Goal: Navigation & Orientation: Find specific page/section

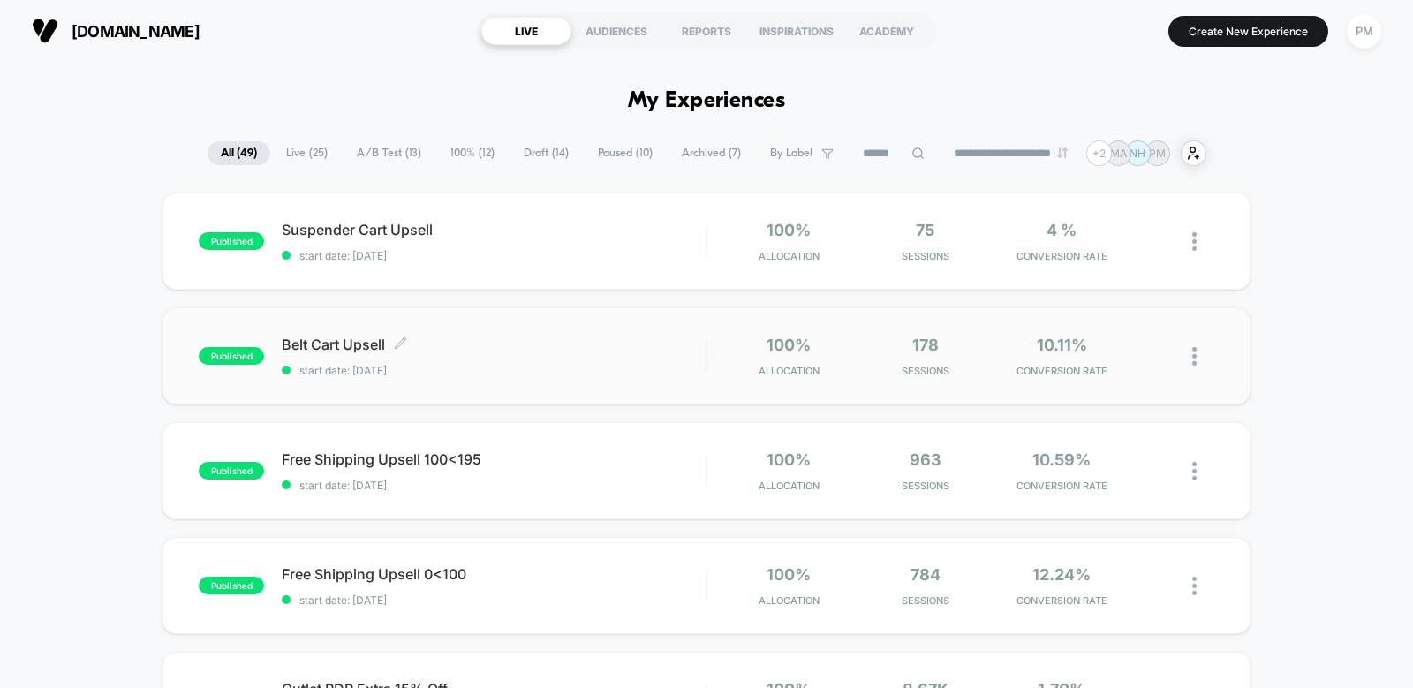
click at [563, 350] on span "Belt Cart Upsell Click to edit experience details" at bounding box center [494, 344] width 424 height 18
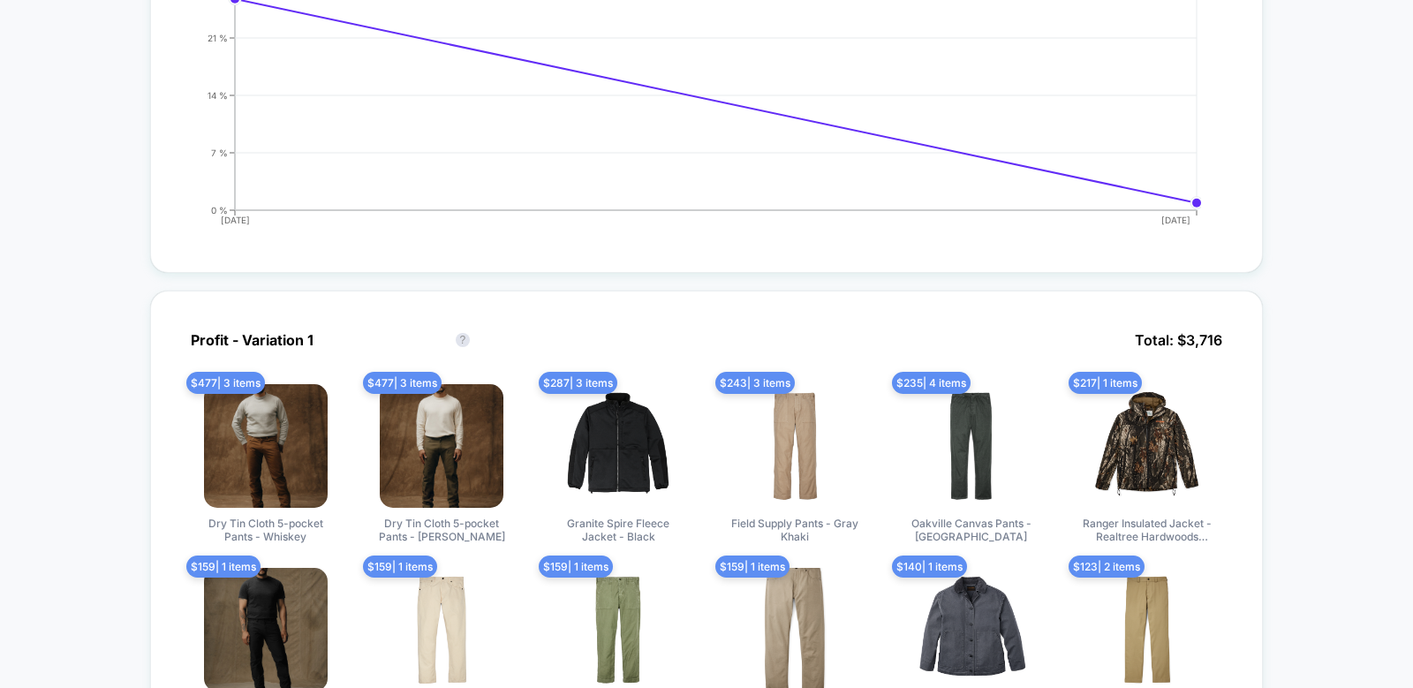
scroll to position [605, 0]
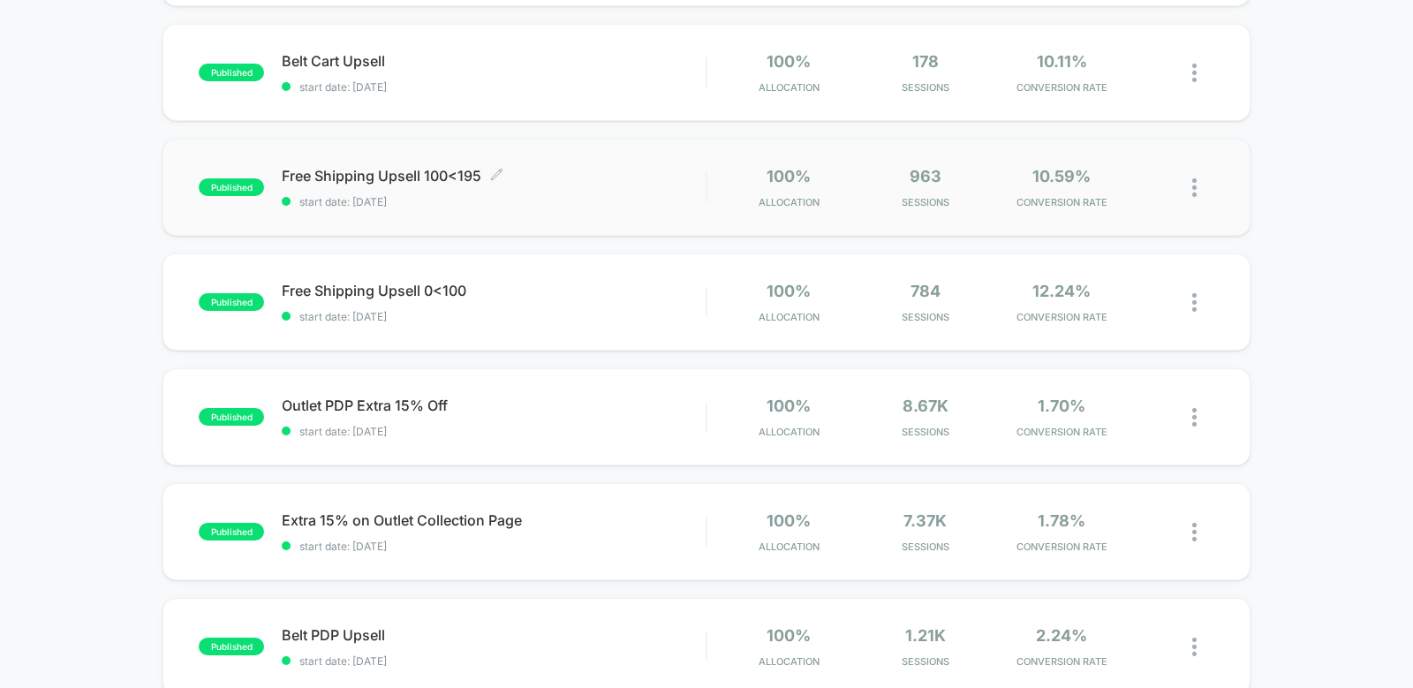
scroll to position [283, 0]
